Goal: Check status: Check status

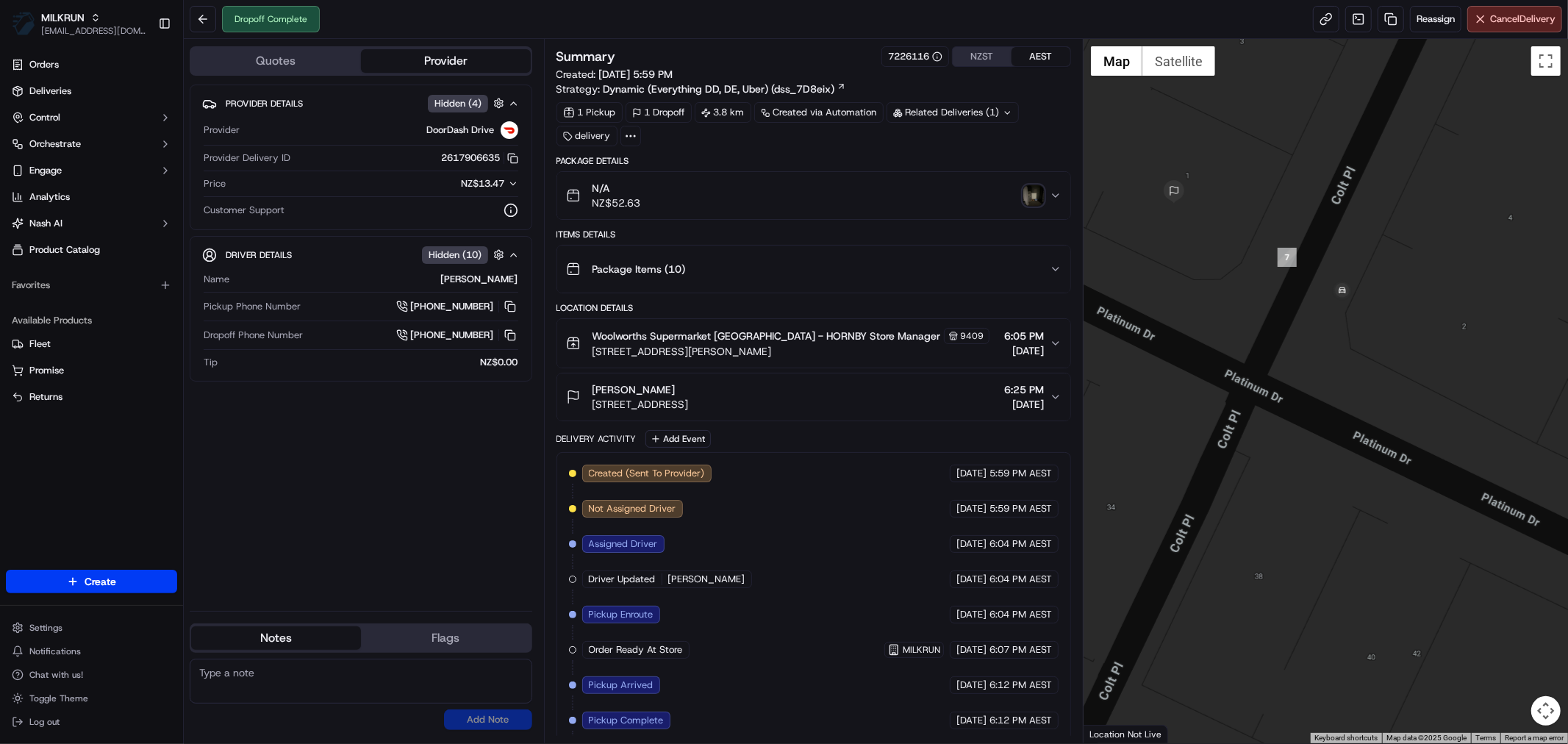
drag, startPoint x: 1537, startPoint y: 246, endPoint x: 1331, endPoint y: 372, distance: 241.5
click at [1331, 372] on div at bounding box center [1325, 391] width 485 height 705
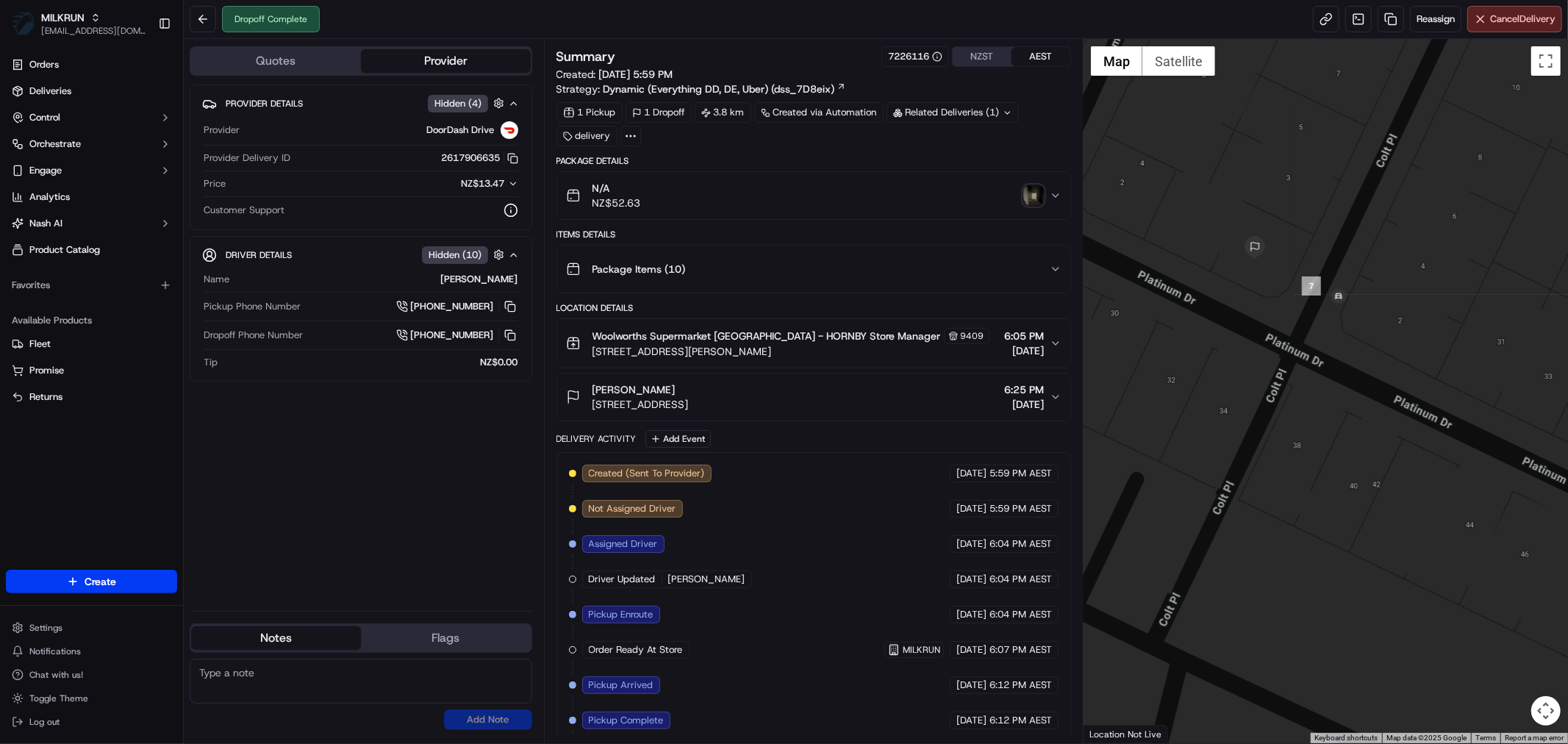
click at [915, 400] on div "Krystal LeComber 1 Colt Place, Wigram, Canterbury 8025, NZ 6:25 PM 17/09/2025" at bounding box center [808, 397] width 484 height 29
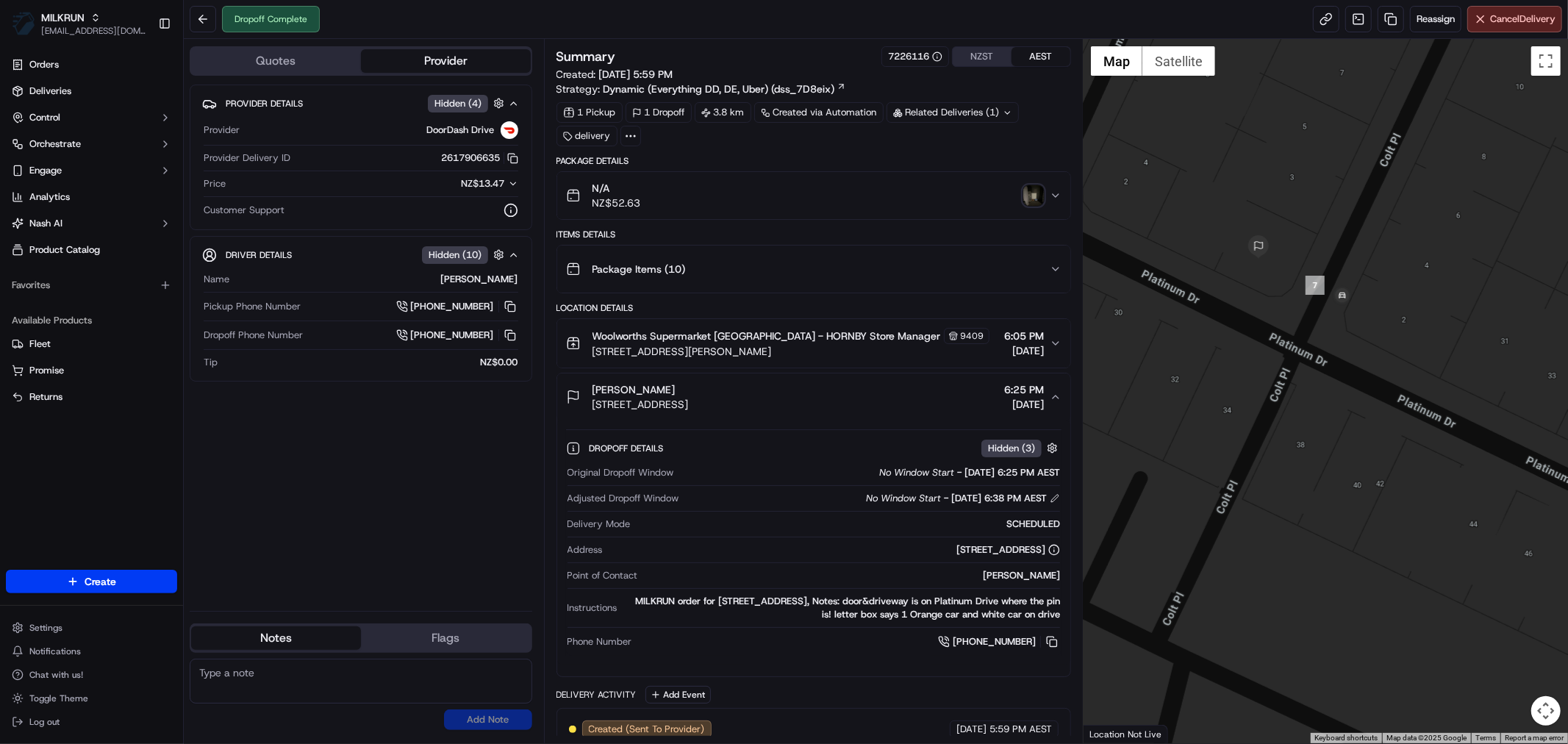
click at [1034, 195] on img "button" at bounding box center [1033, 195] width 21 height 21
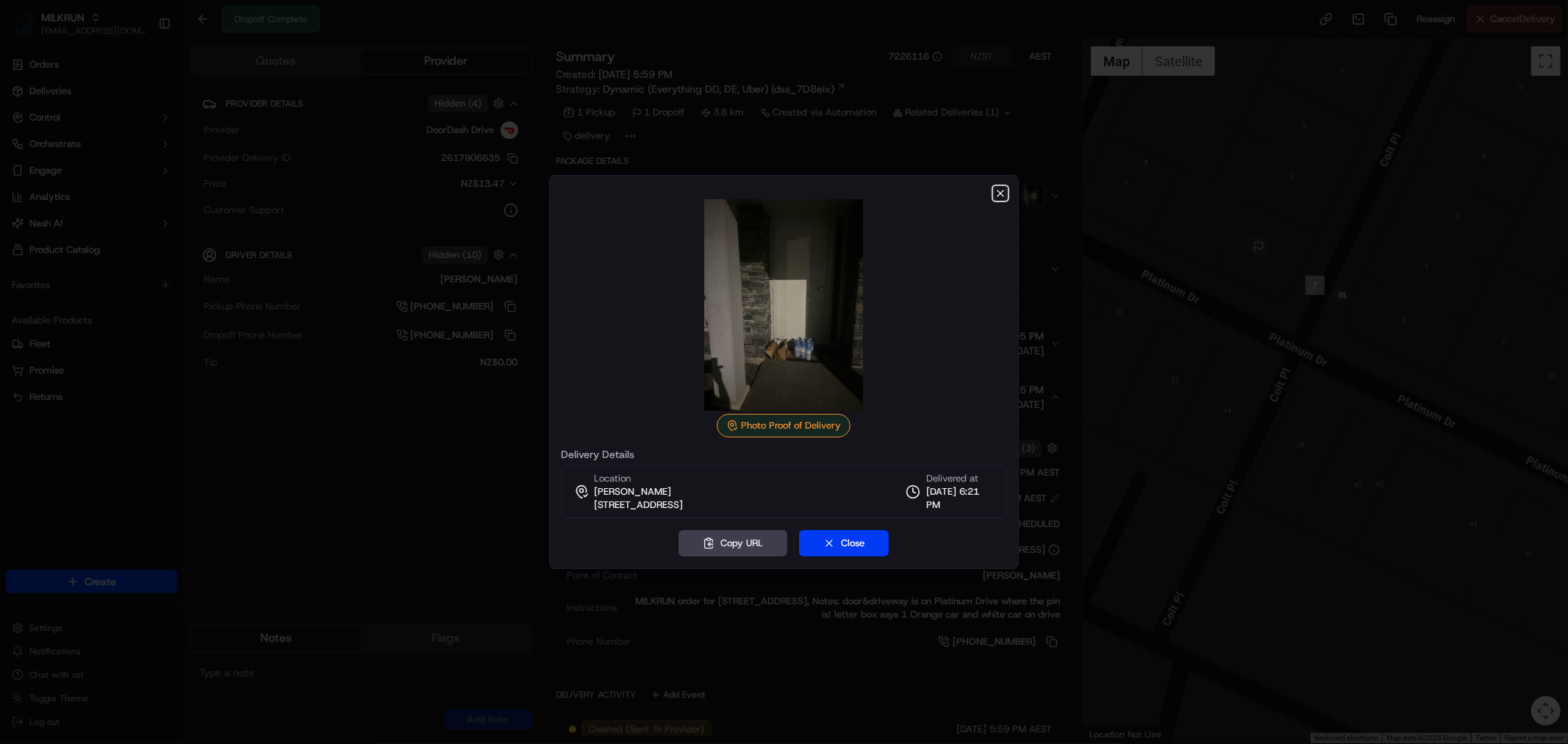
click at [998, 191] on icon "button" at bounding box center [1001, 194] width 6 height 6
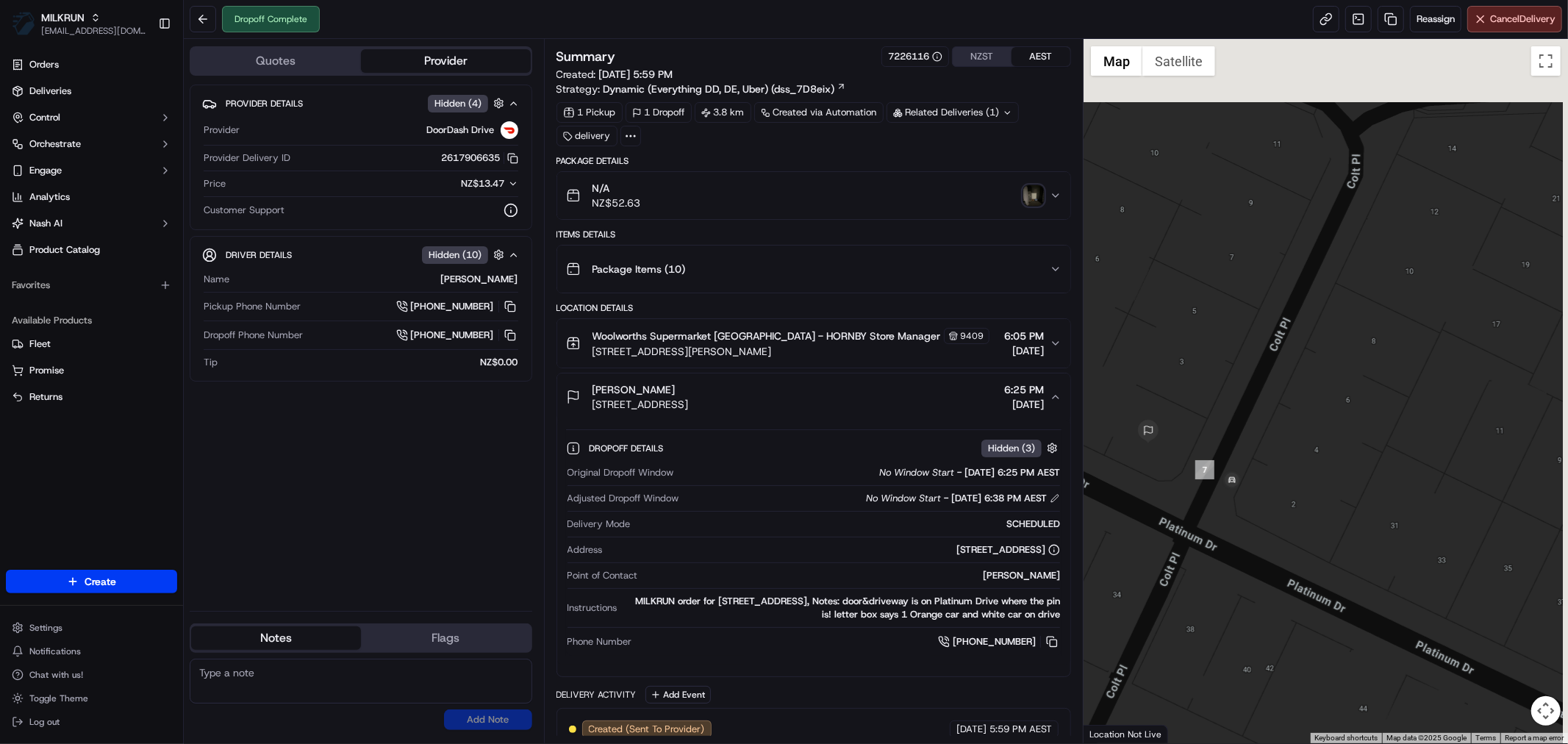
drag, startPoint x: 1314, startPoint y: 338, endPoint x: 1195, endPoint y: 567, distance: 258.1
click at [1195, 567] on div at bounding box center [1325, 391] width 485 height 705
